Goal: Task Accomplishment & Management: Manage account settings

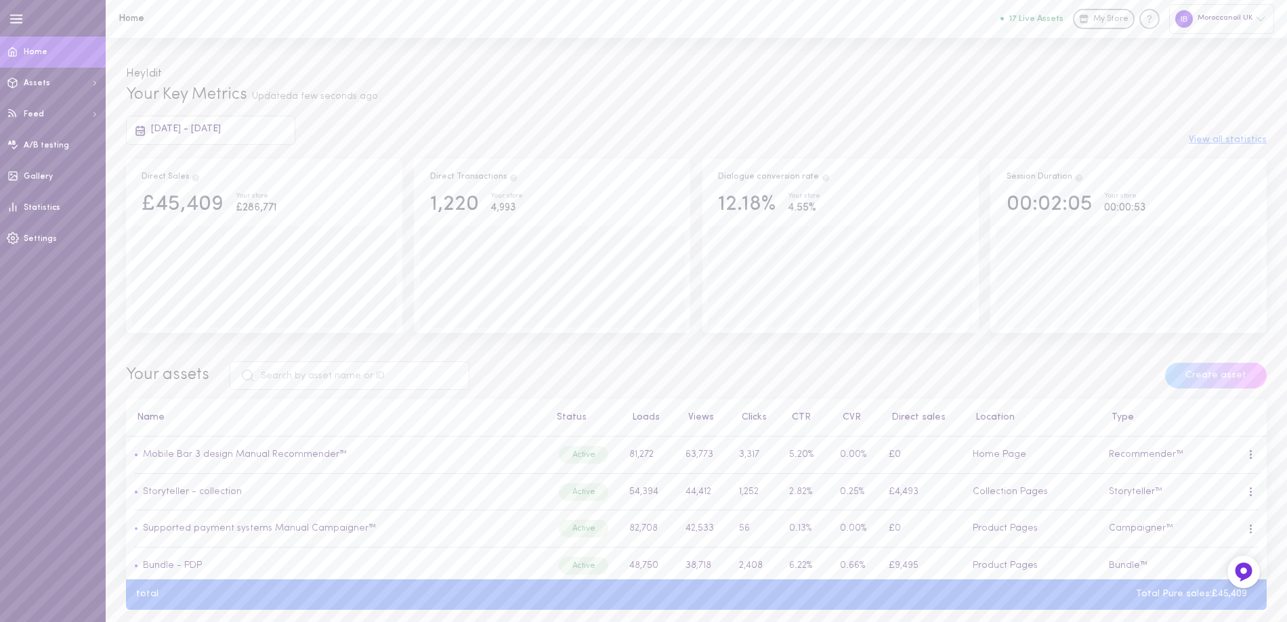
click at [36, 54] on span "Home" at bounding box center [36, 52] width 24 height 8
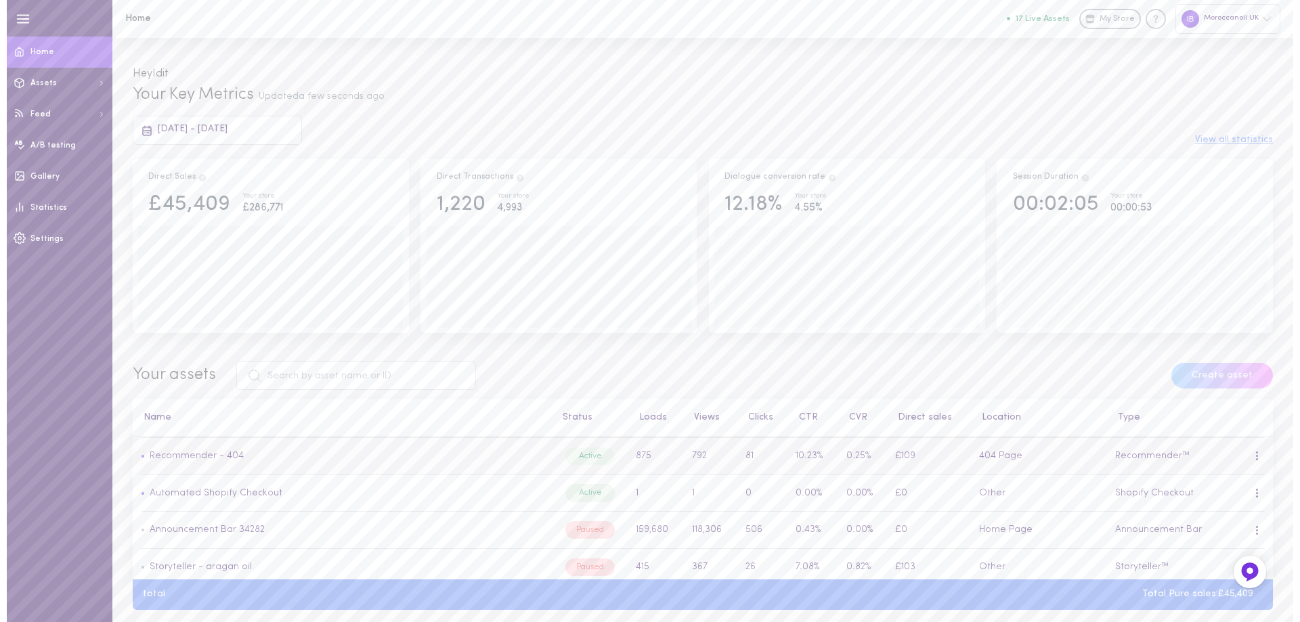
scroll to position [542, 0]
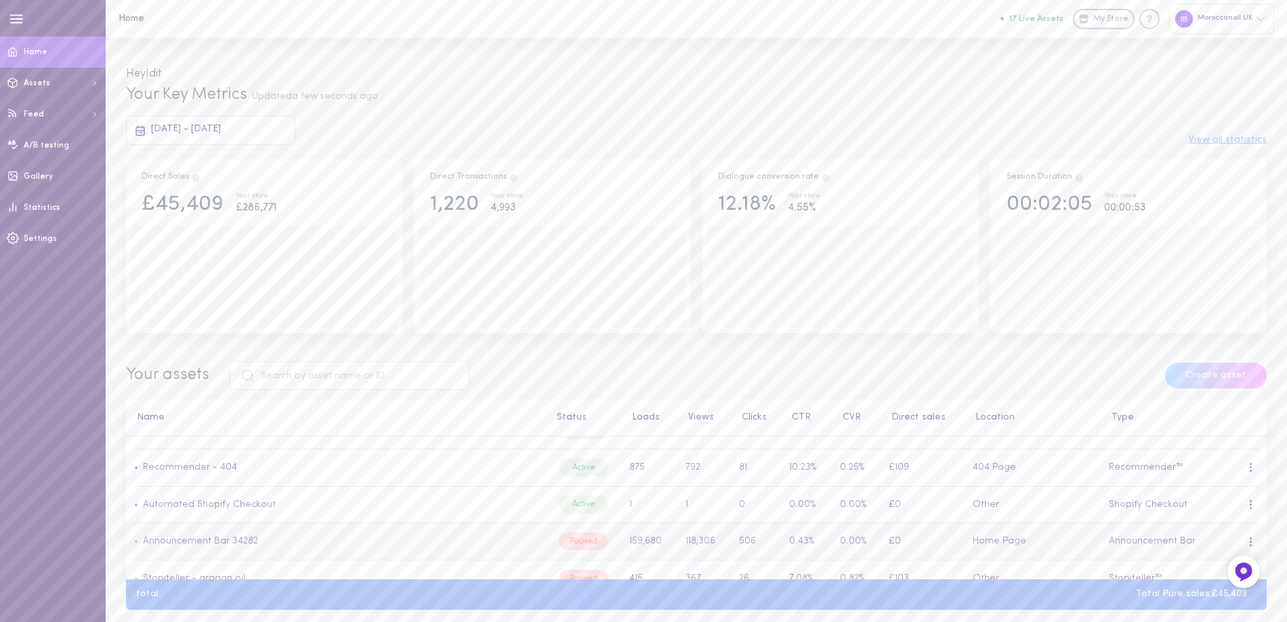
click at [1247, 545] on div at bounding box center [1251, 541] width 8 height 15
click at [1168, 452] on div "Edit" at bounding box center [1179, 452] width 121 height 31
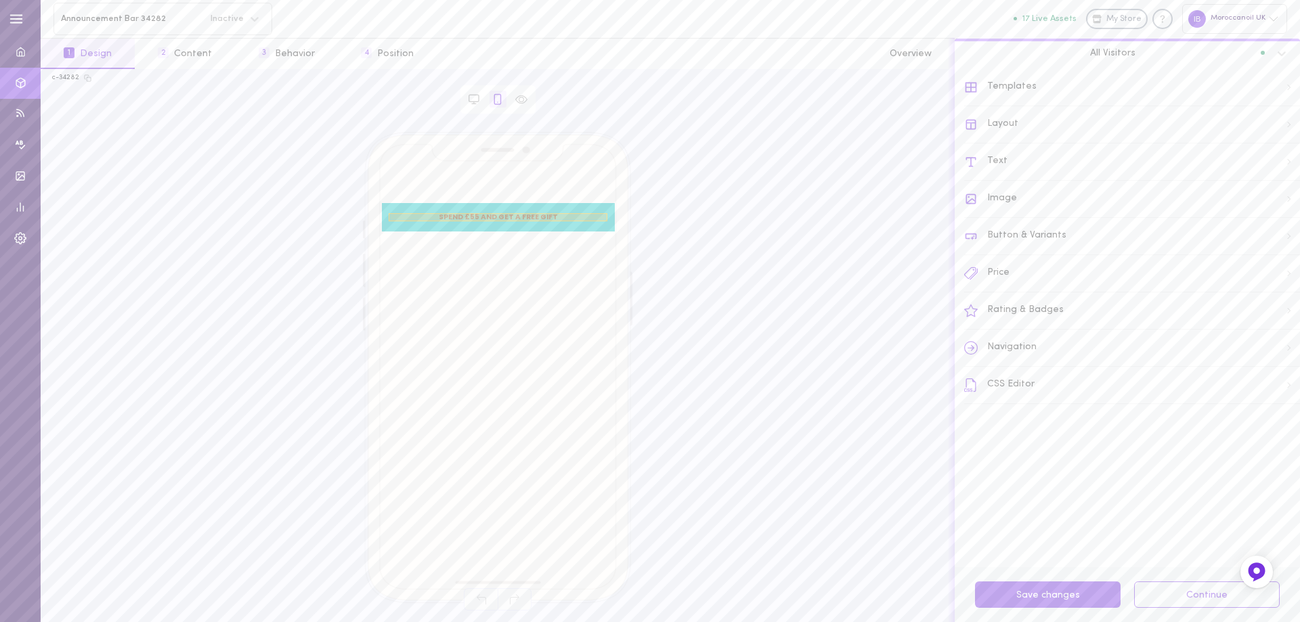
click at [495, 217] on span "SPEND £55 AND GET A FREE GIFT" at bounding box center [498, 217] width 219 height 9
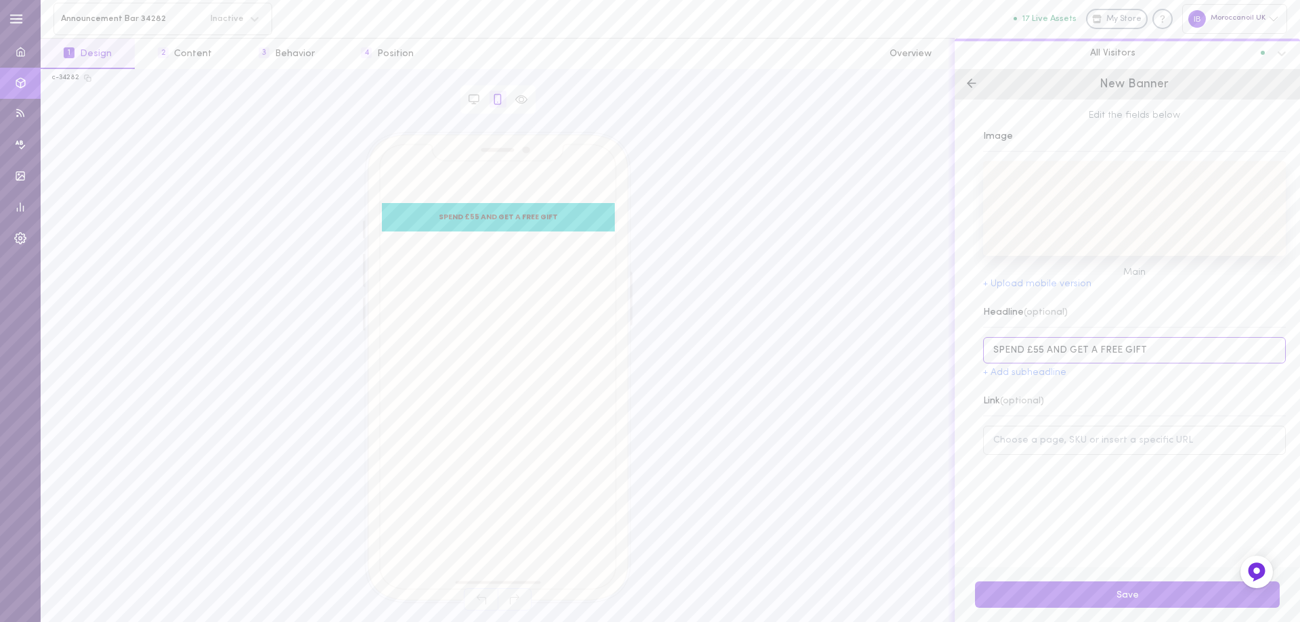
click at [1040, 347] on input "SPEND £55 AND GET A FREE GIFT" at bounding box center [1134, 350] width 303 height 26
type input "SPEND £60 AND GET A FREE GIFT"
click at [1125, 596] on button "Save" at bounding box center [1127, 595] width 305 height 26
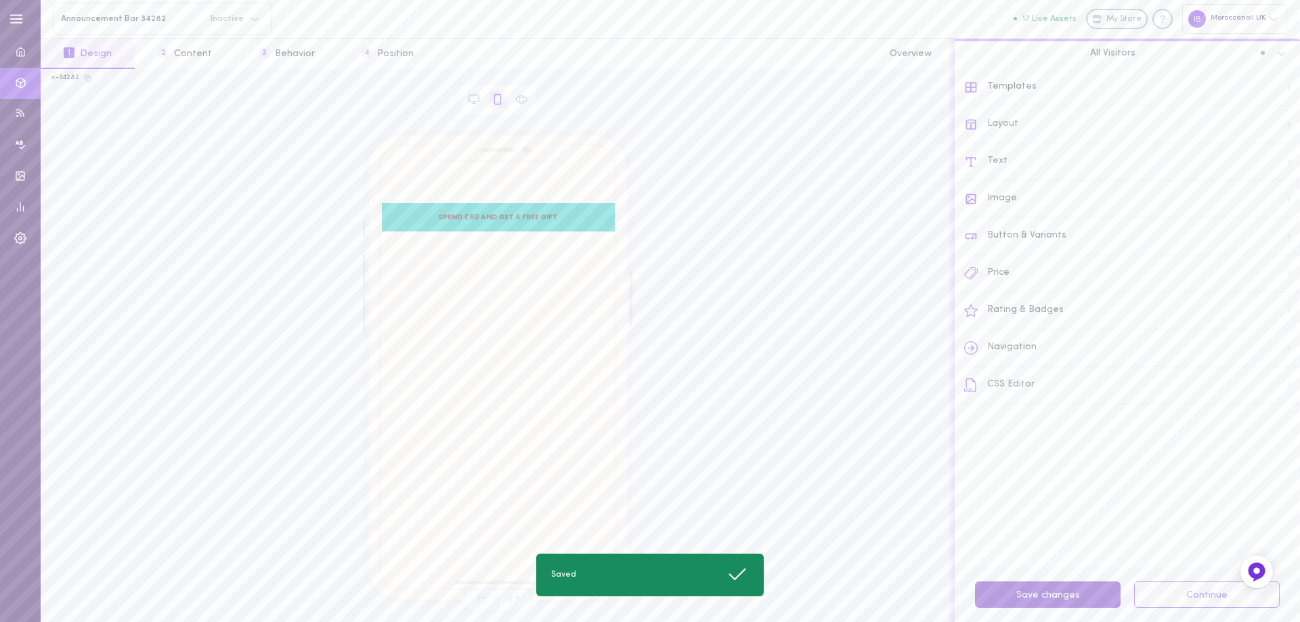
click at [1051, 595] on button "Save changes" at bounding box center [1048, 595] width 146 height 26
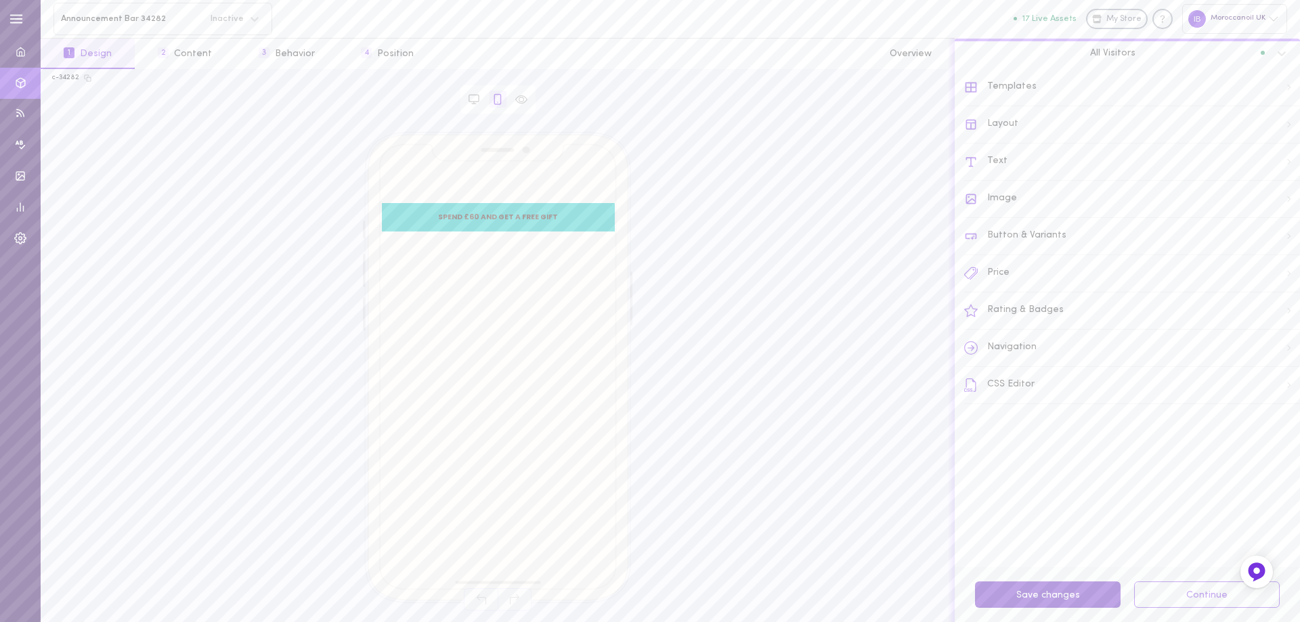
click at [1021, 597] on button "Save changes" at bounding box center [1048, 595] width 146 height 26
